Goal: Share content: Share content

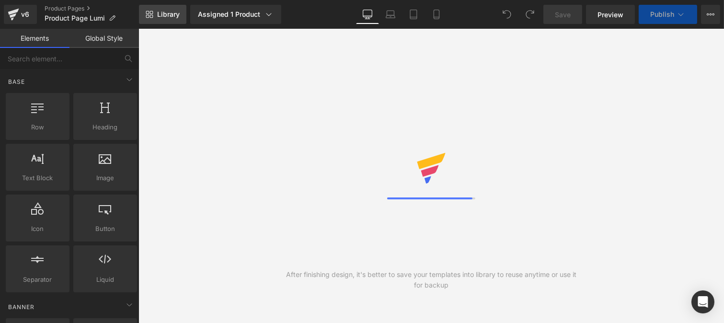
click at [168, 18] on span "Library" at bounding box center [168, 14] width 23 height 9
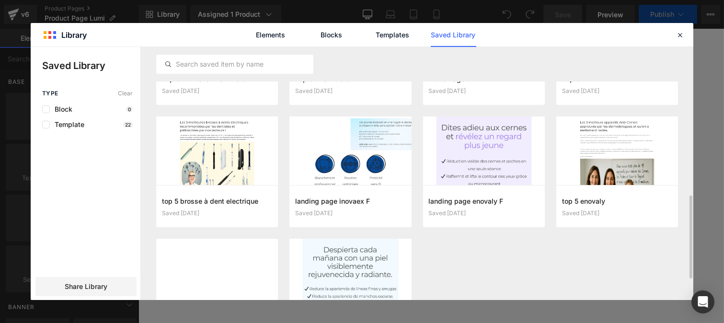
scroll to position [452, 0]
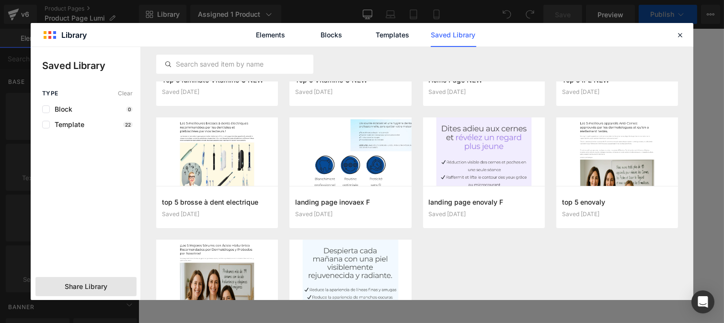
click at [83, 287] on span "Share Library" at bounding box center [86, 287] width 43 height 10
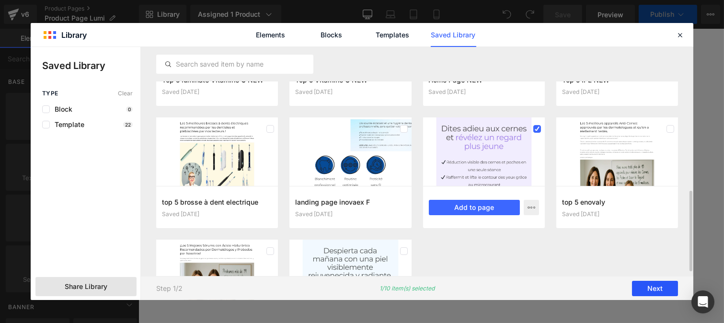
click at [648, 293] on button "Next" at bounding box center [655, 288] width 46 height 15
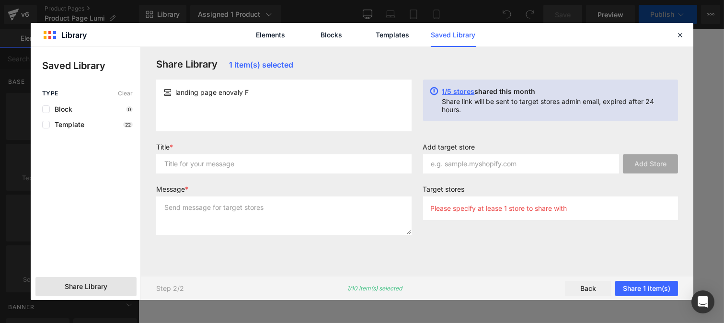
scroll to position [0, 0]
click at [236, 167] on input "text" at bounding box center [283, 163] width 255 height 19
type input "p"
click at [194, 208] on textarea at bounding box center [283, 215] width 255 height 38
type textarea "p"
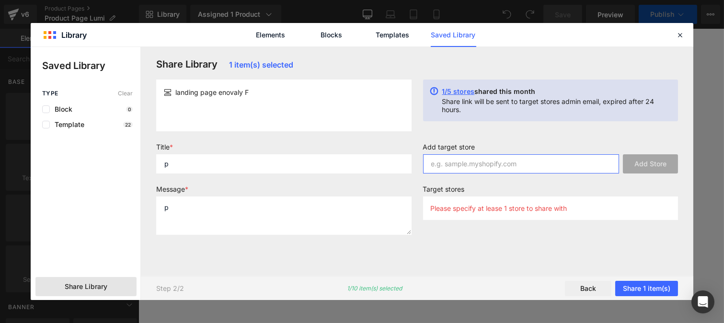
click at [460, 171] on input "text" at bounding box center [521, 163] width 196 height 19
click at [451, 168] on input "text" at bounding box center [521, 163] width 196 height 19
click at [442, 162] on input "text" at bounding box center [521, 163] width 196 height 19
click at [437, 162] on input "text" at bounding box center [521, 163] width 196 height 19
click at [452, 168] on input "text" at bounding box center [521, 163] width 196 height 19
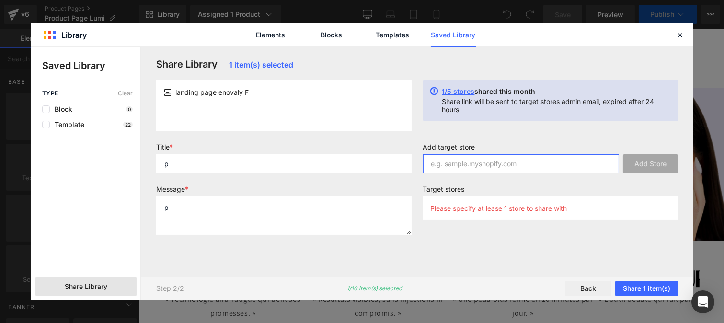
paste input "frkpfr-jq"
type input "frkpfr-jq"
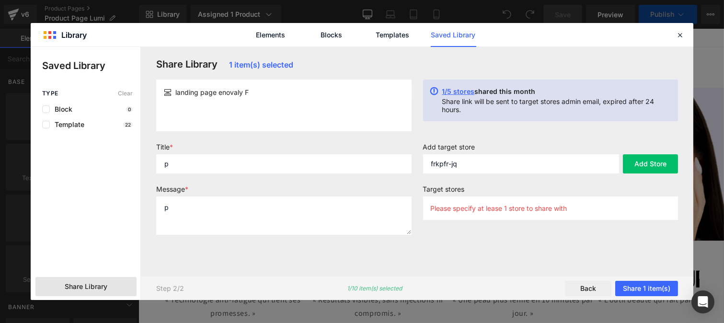
click at [648, 161] on button "Add Store" at bounding box center [649, 163] width 55 height 19
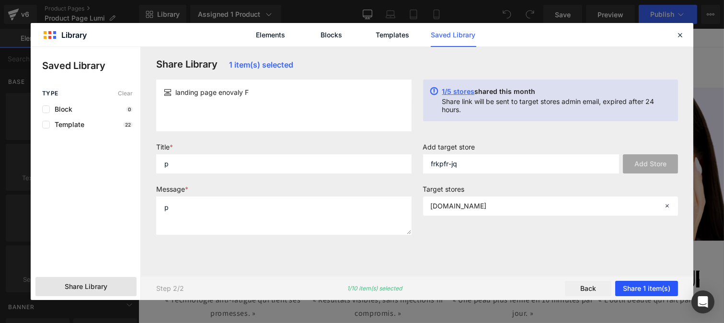
click at [644, 288] on button "Share 1 item(s)" at bounding box center [646, 288] width 63 height 15
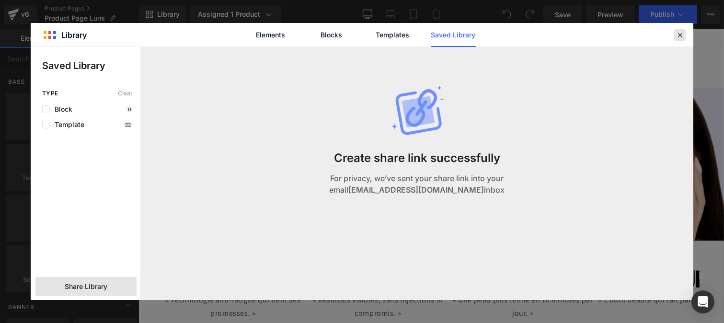
click at [678, 34] on icon at bounding box center [679, 35] width 9 height 9
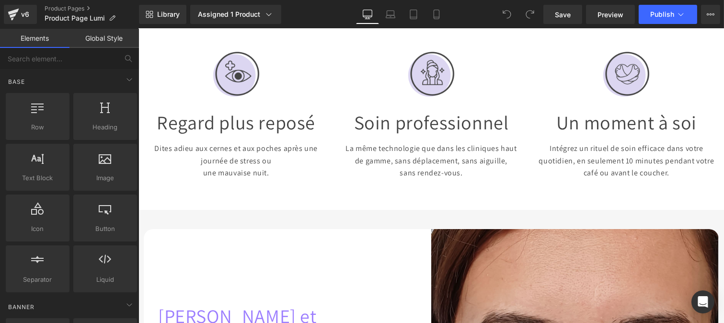
scroll to position [351, 0]
click at [22, 19] on div "v6" at bounding box center [25, 14] width 12 height 12
